Goal: Obtain resource: Download file/media

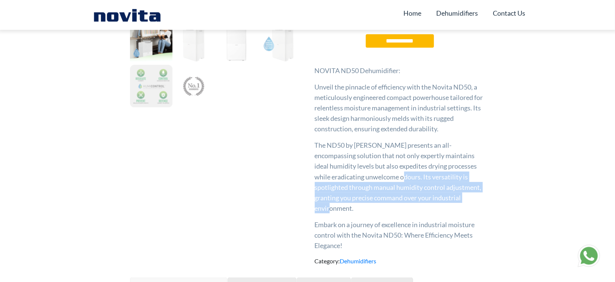
drag, startPoint x: 408, startPoint y: 177, endPoint x: 386, endPoint y: 211, distance: 39.7
click at [386, 211] on p "The ND50 by [PERSON_NAME] presents an all-encompassing solution that not only e…" at bounding box center [400, 176] width 171 height 73
click at [382, 212] on div at bounding box center [382, 212] width 0 height 0
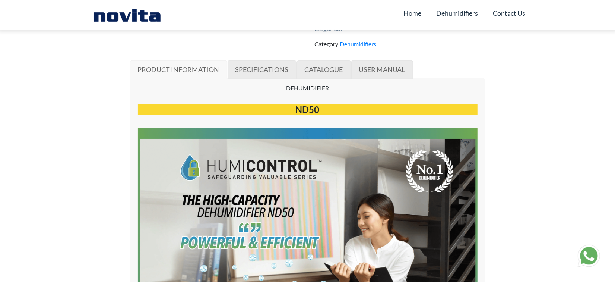
scroll to position [420, 0]
click at [277, 70] on span "SPECIFICATIONS" at bounding box center [262, 69] width 53 height 8
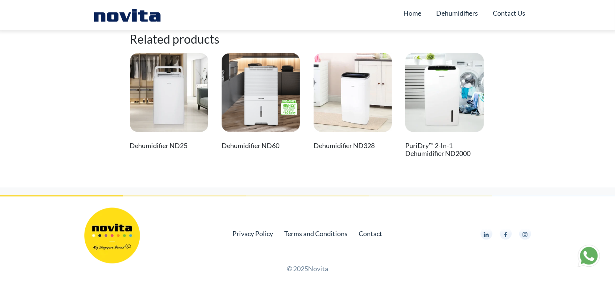
scroll to position [931, 0]
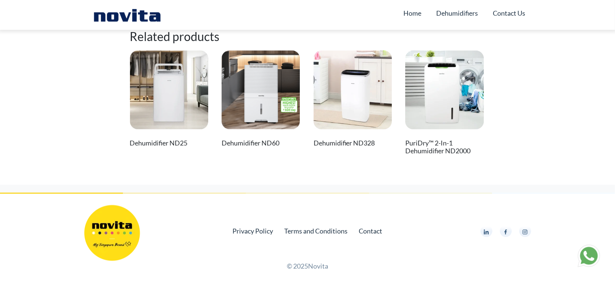
click at [258, 93] on img at bounding box center [261, 89] width 78 height 78
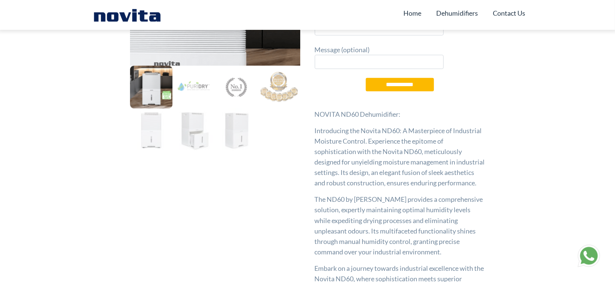
scroll to position [161, 0]
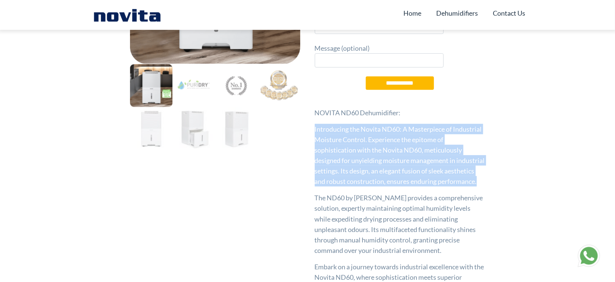
drag, startPoint x: 315, startPoint y: 127, endPoint x: 372, endPoint y: 190, distance: 84.6
click at [370, 186] on p "Introducing the Novita ND60: A Masterpiece of Industrial Moisture Control. Expe…" at bounding box center [400, 155] width 171 height 63
click at [385, 151] on p "Introducing the Novita ND60: A Masterpiece of Industrial Moisture Control. Expe…" at bounding box center [400, 155] width 171 height 63
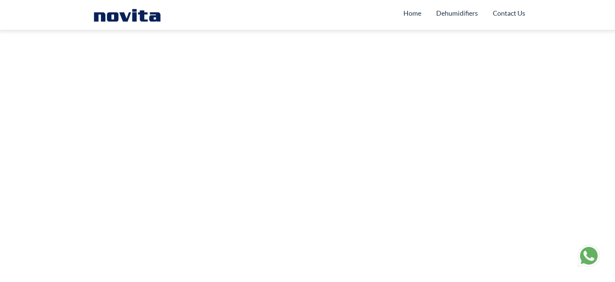
scroll to position [7402, 0]
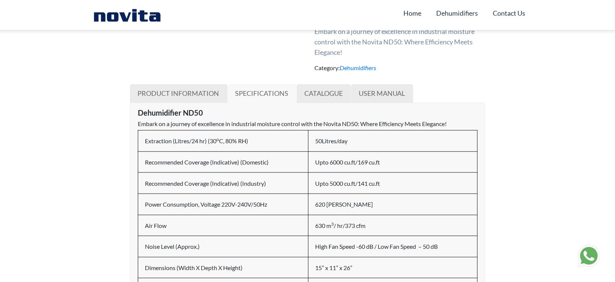
scroll to position [402, 0]
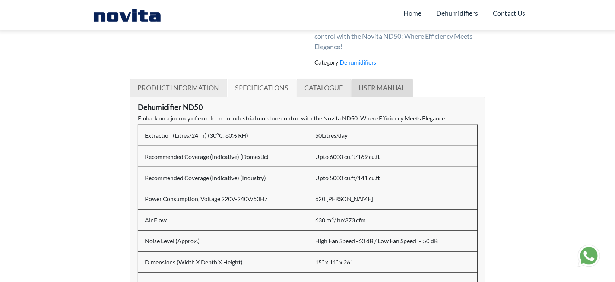
click at [370, 90] on span "USER MANUAL" at bounding box center [382, 87] width 46 height 8
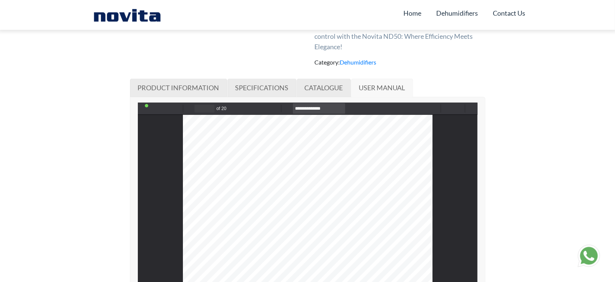
scroll to position [3394, 0]
click at [434, 107] on button "Save" at bounding box center [434, 108] width 10 height 10
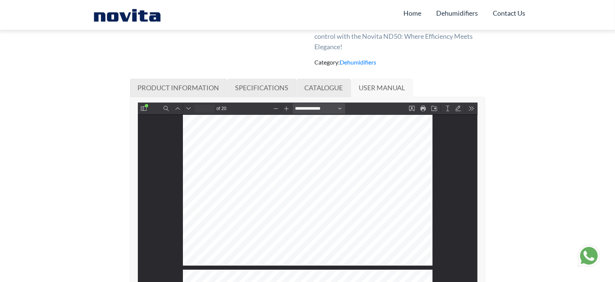
type input "**"
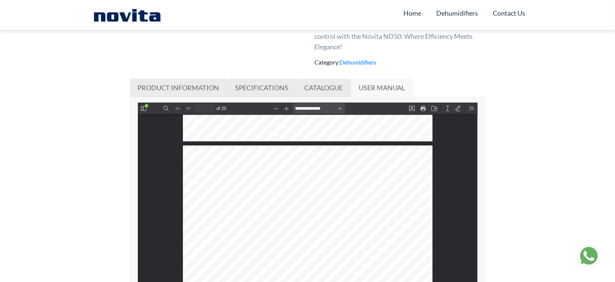
scroll to position [5964, 0]
